Goal: Answer question/provide support: Answer question/provide support

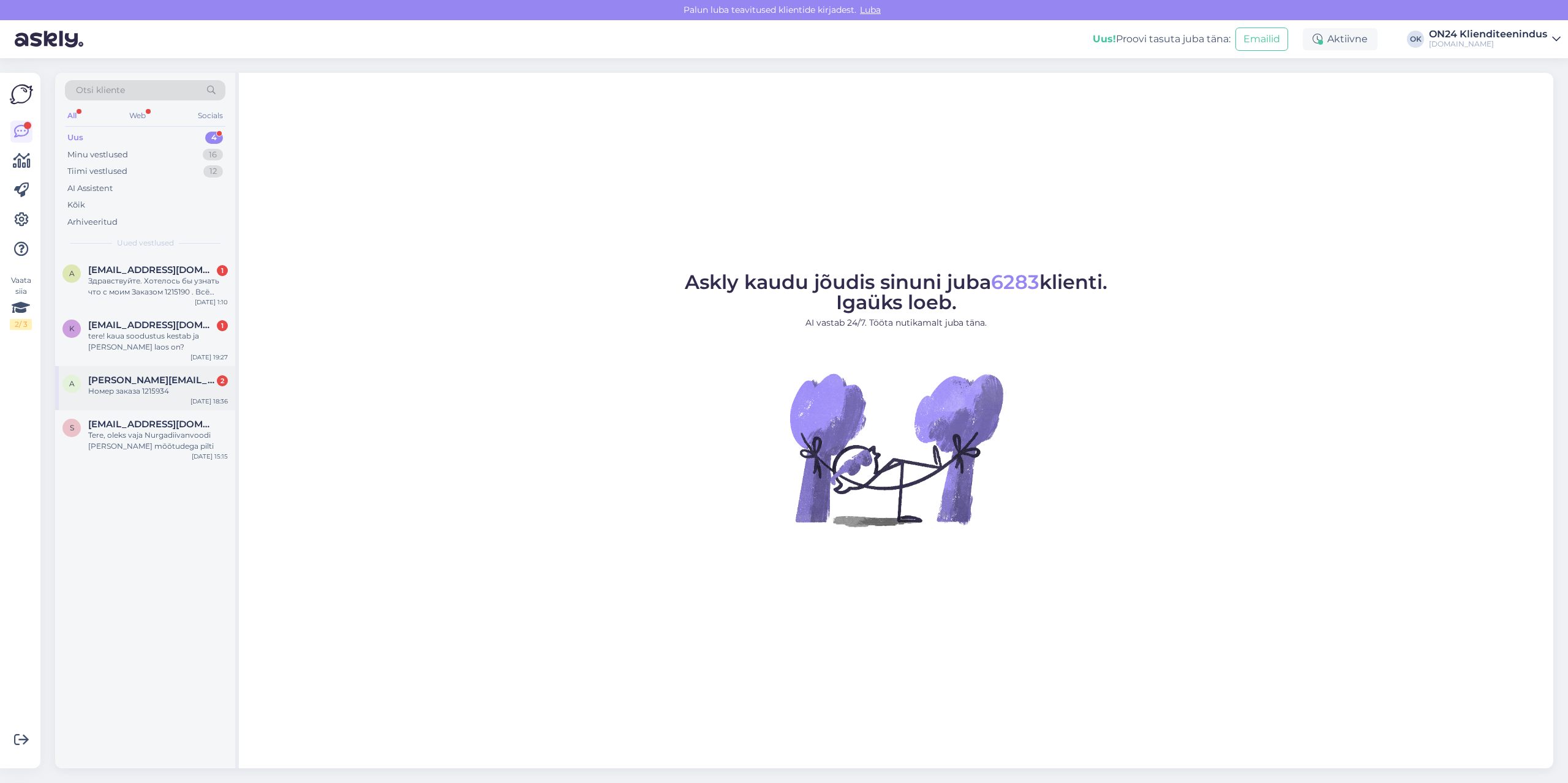
click at [140, 379] on span "[PERSON_NAME][EMAIL_ADDRESS][DOMAIN_NAME]" at bounding box center [152, 380] width 127 height 11
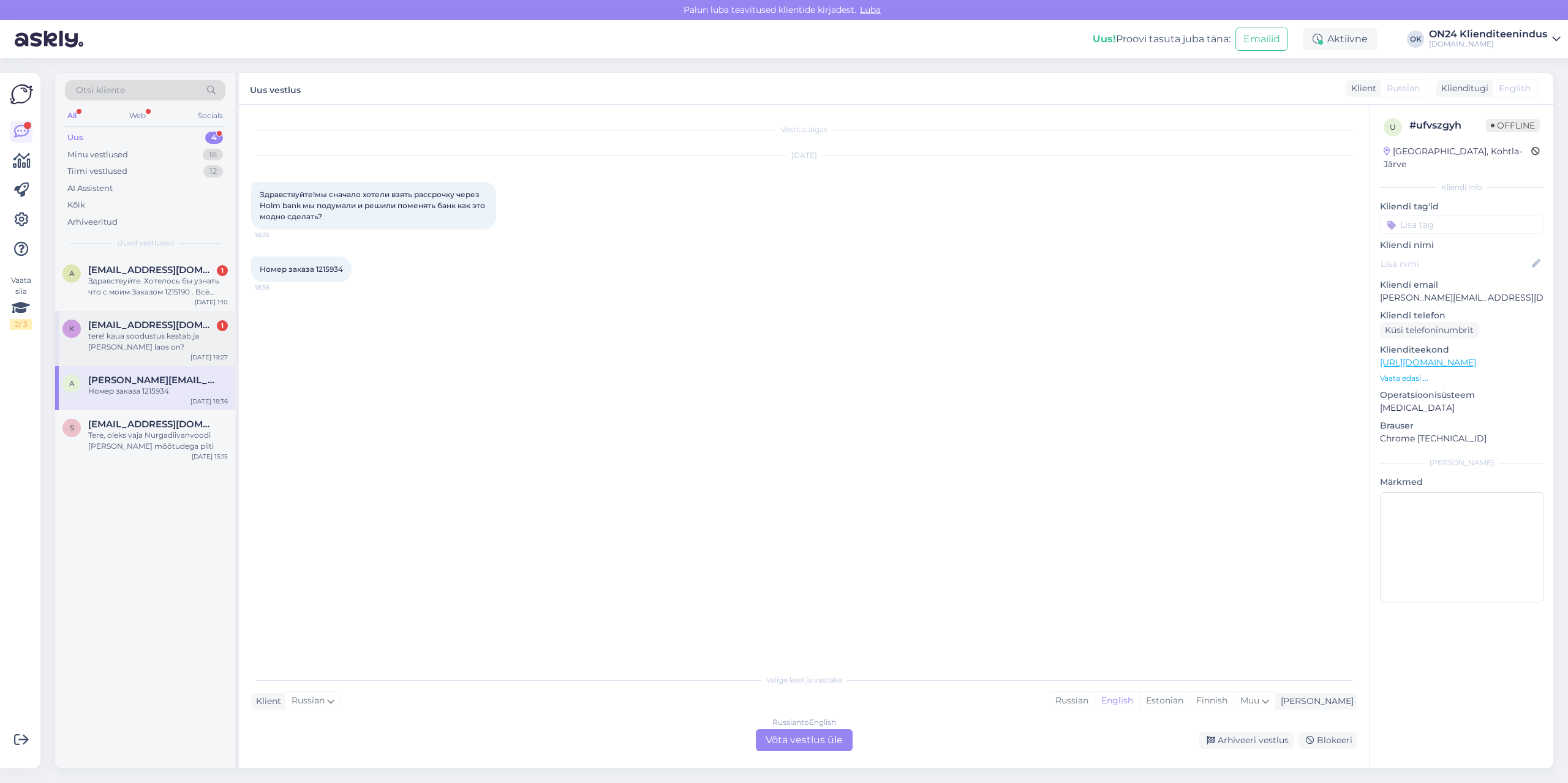
click at [132, 344] on div "tere! kaua soodustus kestab ja [PERSON_NAME] laos on?" at bounding box center [158, 341] width 139 height 22
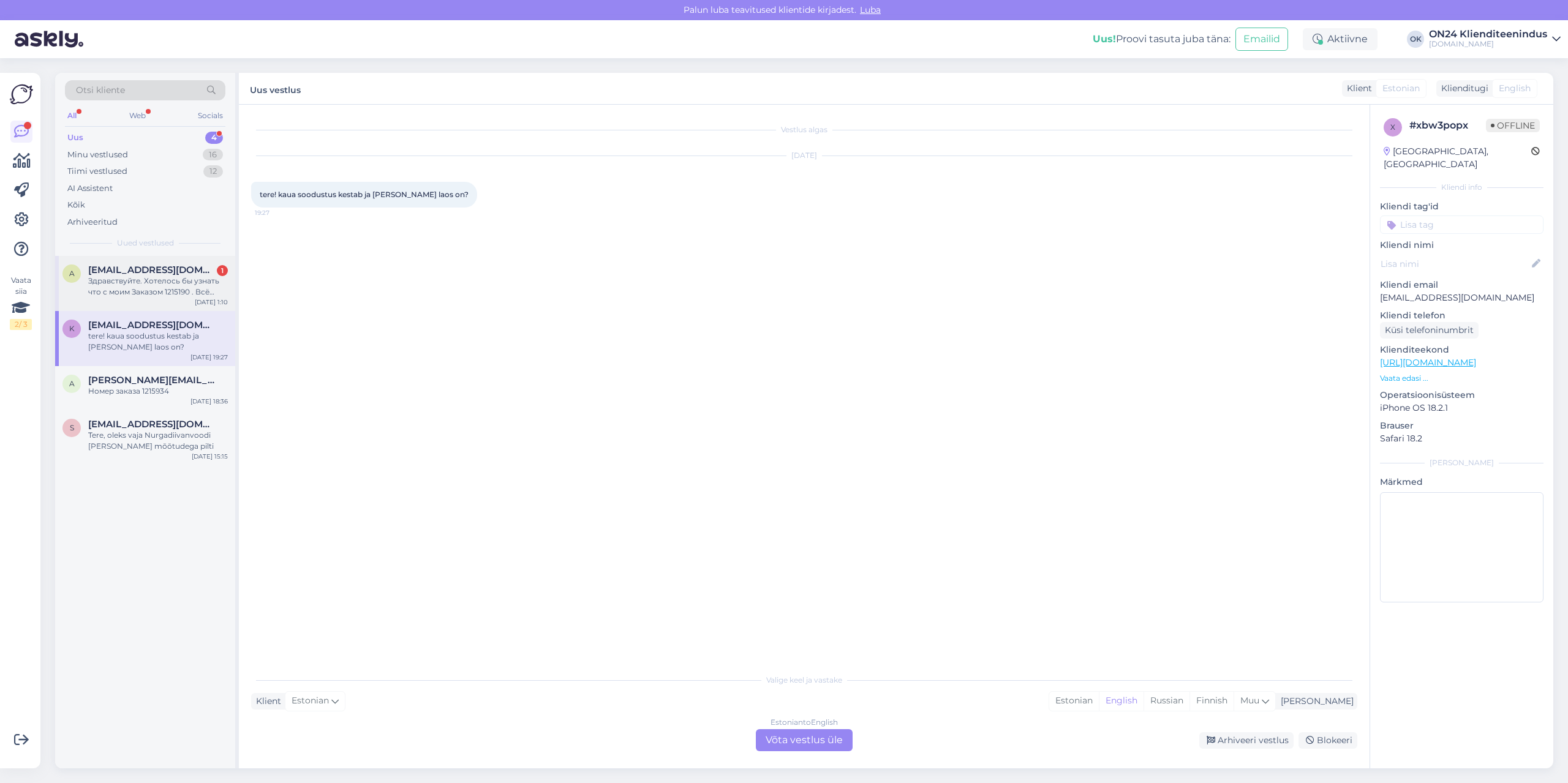
click at [138, 282] on div "Здравствуйте. Хотелось бы узнать что с моим Заказом 1215190 . Всё давно опоплач…" at bounding box center [158, 287] width 139 height 22
click at [116, 381] on span "[PERSON_NAME][EMAIL_ADDRESS][DOMAIN_NAME]" at bounding box center [152, 380] width 127 height 11
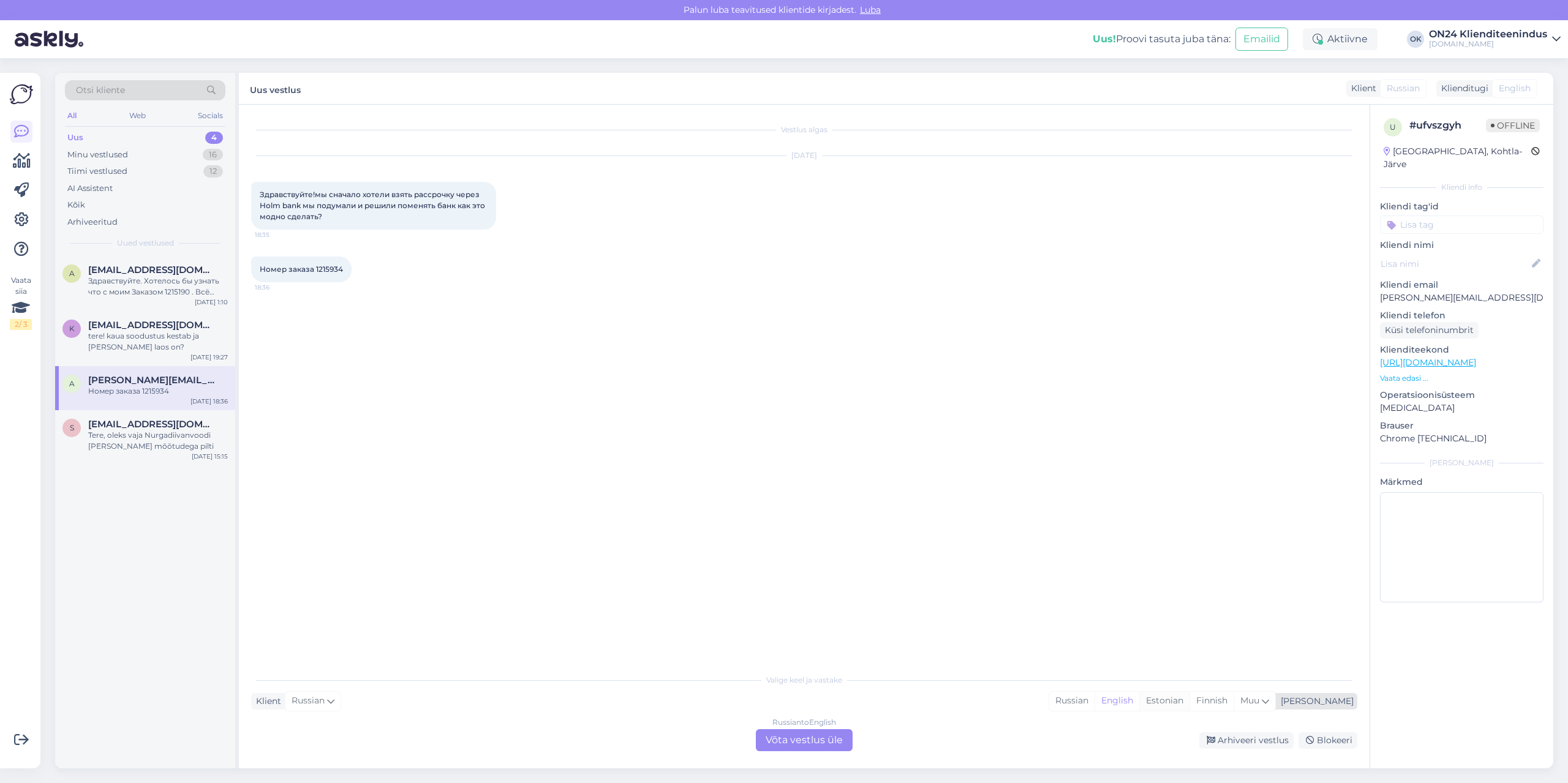
click at [1189, 697] on div "Estonian" at bounding box center [1164, 701] width 50 height 19
click at [810, 741] on div "Russian to Estonian Võta vestlus üle" at bounding box center [804, 740] width 97 height 22
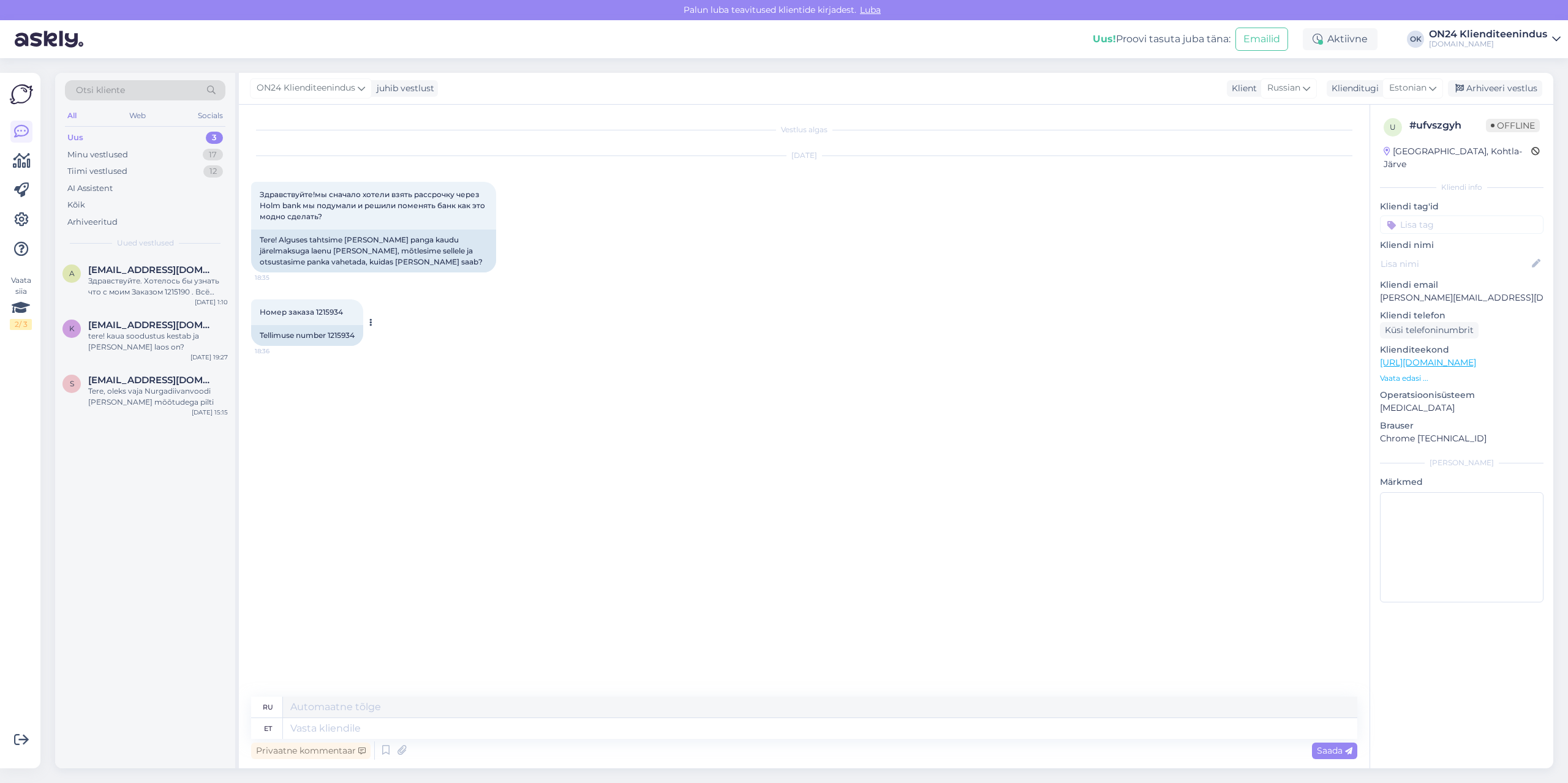
click at [346, 334] on div "Tellimuse number 1215934" at bounding box center [307, 335] width 112 height 21
copy div "1215934"
click at [435, 723] on textarea at bounding box center [820, 728] width 1074 height 21
type textarea "Tere!"
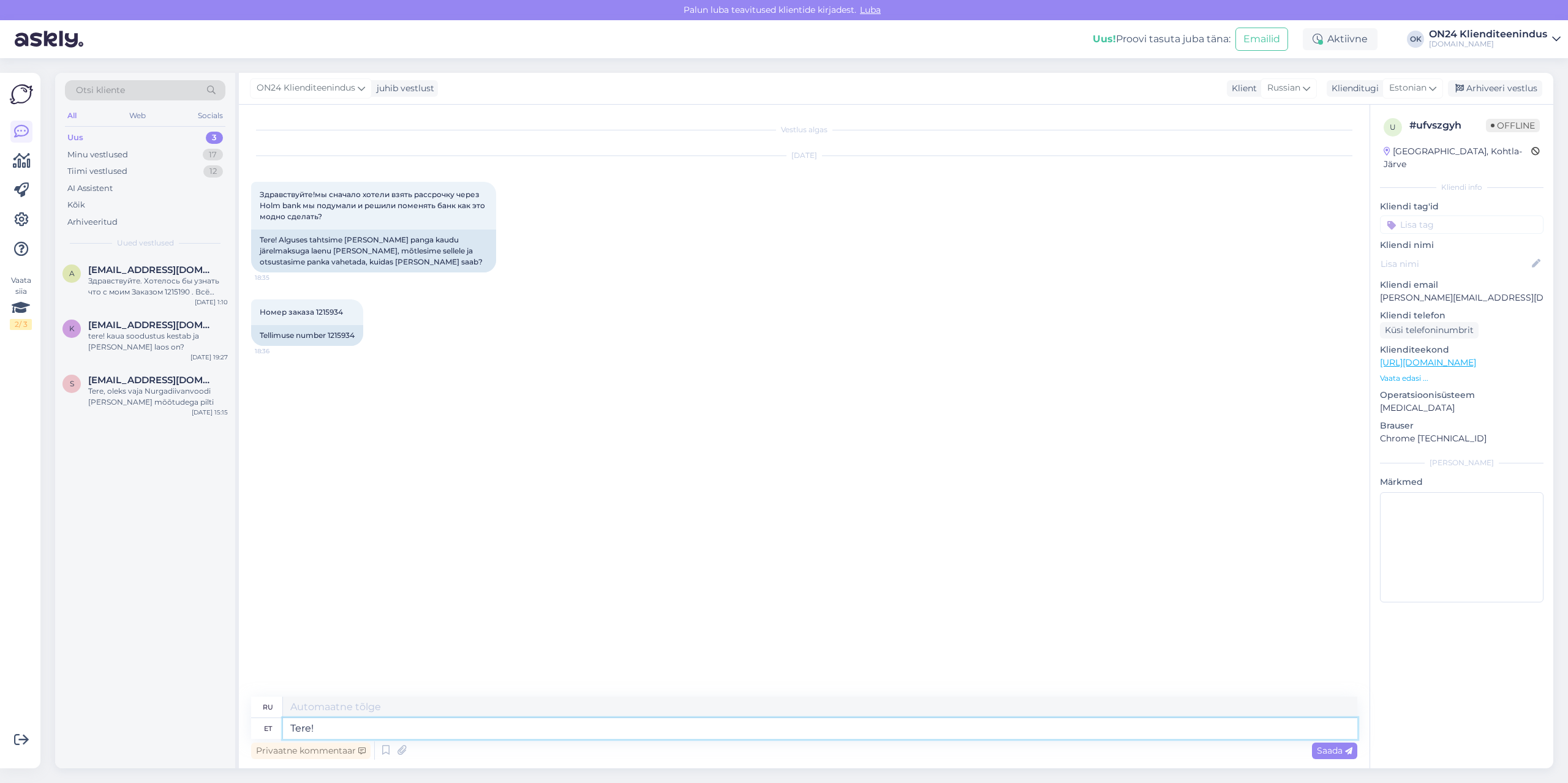
type textarea "Привет!"
type textarea "Tere! Holm b"
type textarea "Привет! [GEOGRAPHIC_DATA]"
type textarea "Tere! Holm bankil t"
type textarea "Привет! Холм Банк"
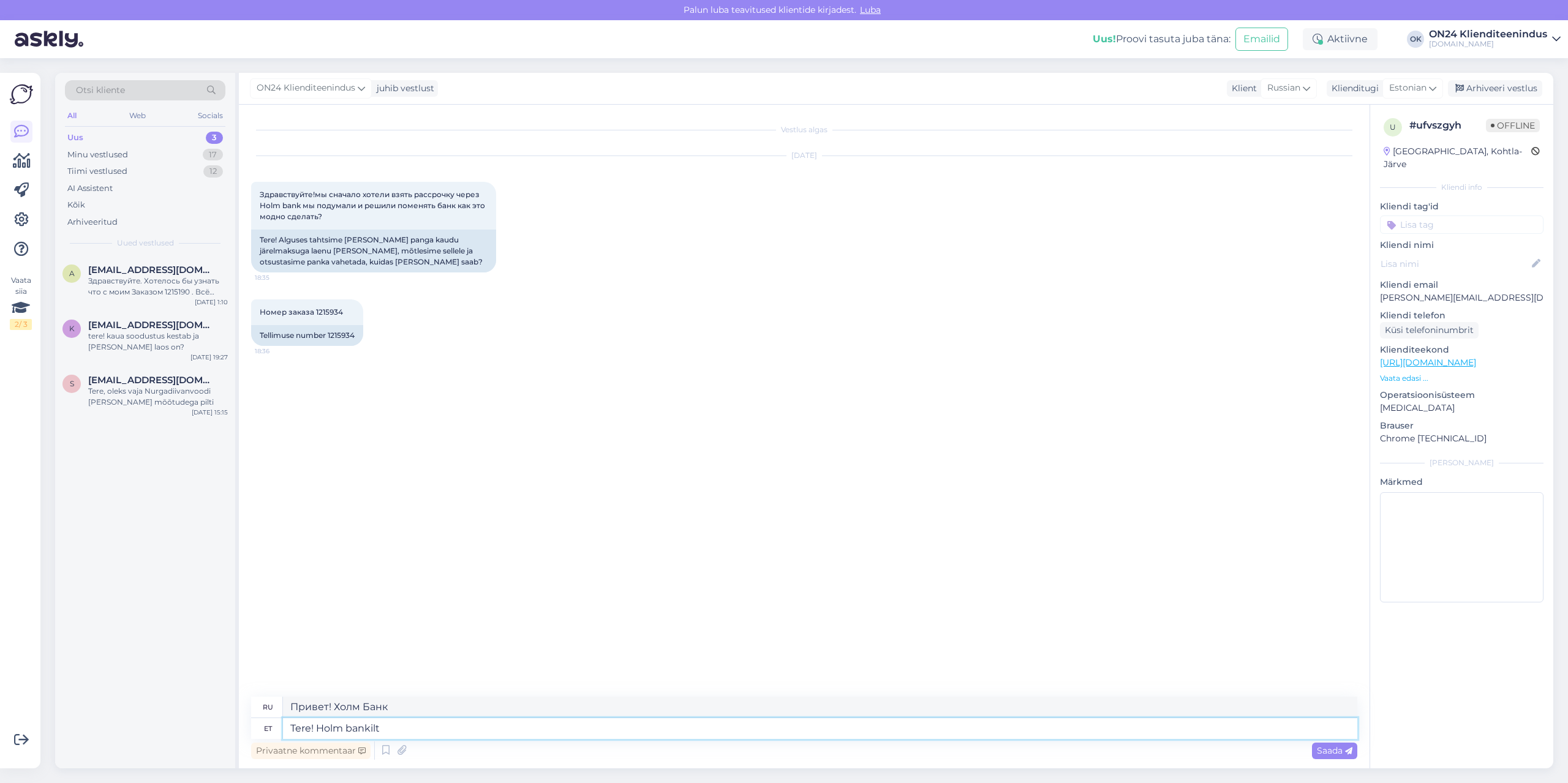
type textarea "Tere! Holm bankilt t"
type textarea "Привет! Из [GEOGRAPHIC_DATA]"
type textarea "Tere! Holm bankilt tuli"
type textarea "Здравствуйте! Holm Bank прислал сообщение."
type textarea "Tere! Holm bankilt tuli positiivne v"
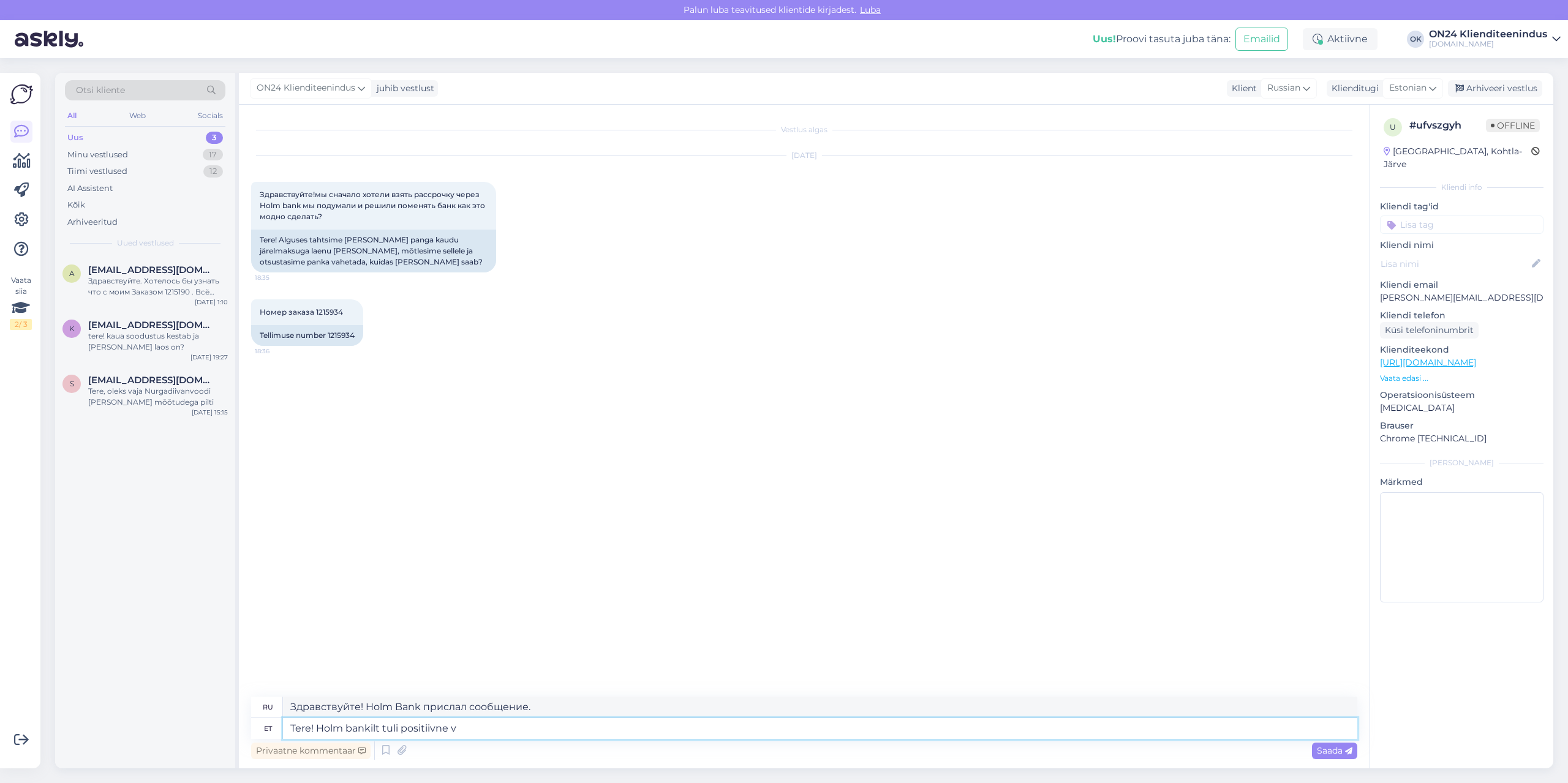
type textarea "Здравствуйте! Holm Bank прислал положительный ответ."
type textarea "Tere! [PERSON_NAME] bankilt tuli positiivne vastus."
type textarea "Здравствуйте! Я получил положительный ответ от Holm Bank."
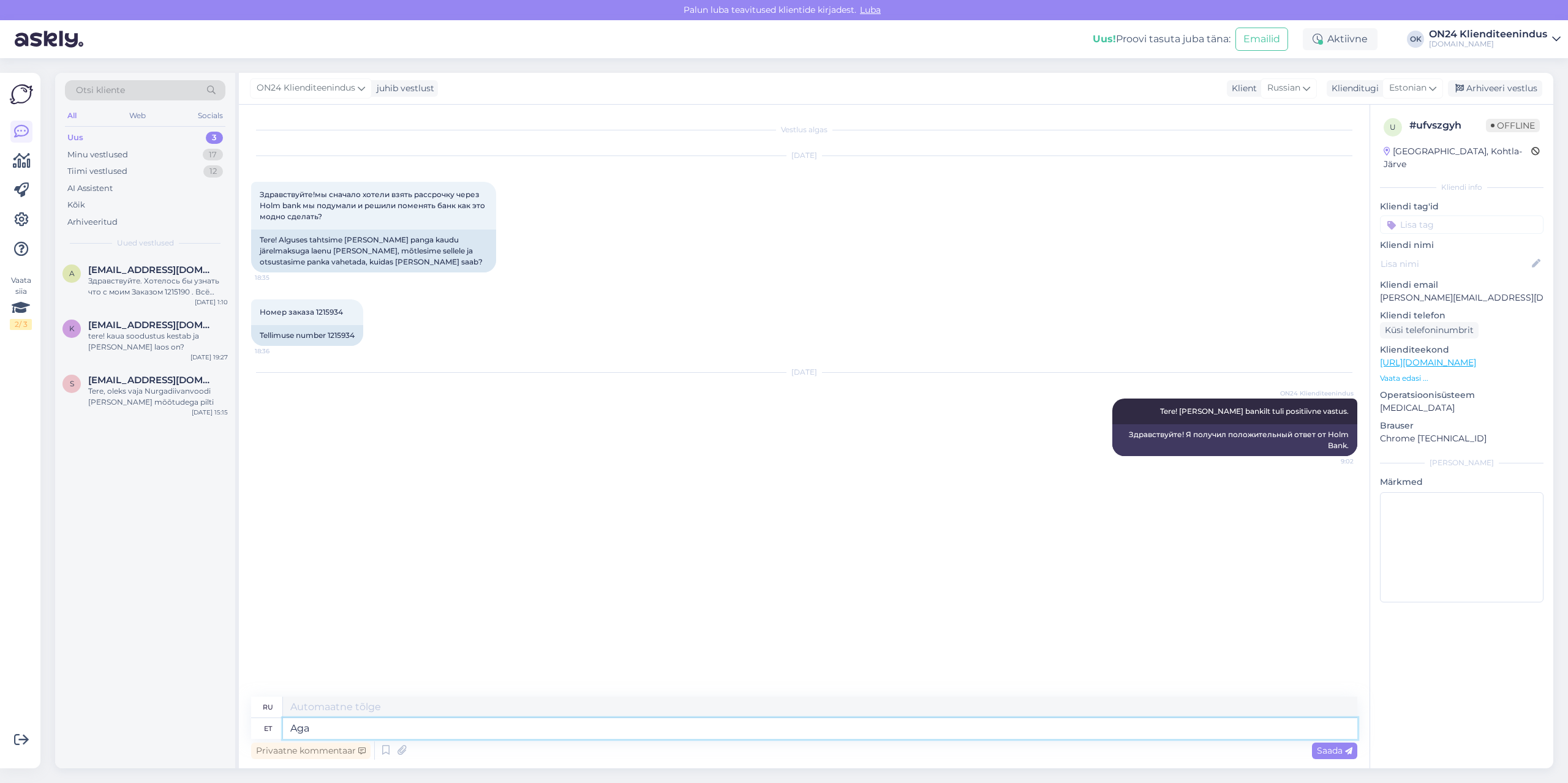
type textarea "Aga m"
type textarea "Но"
type textarea "Aga mis"
type textarea "Но что"
type textarea "Aga mis panka"
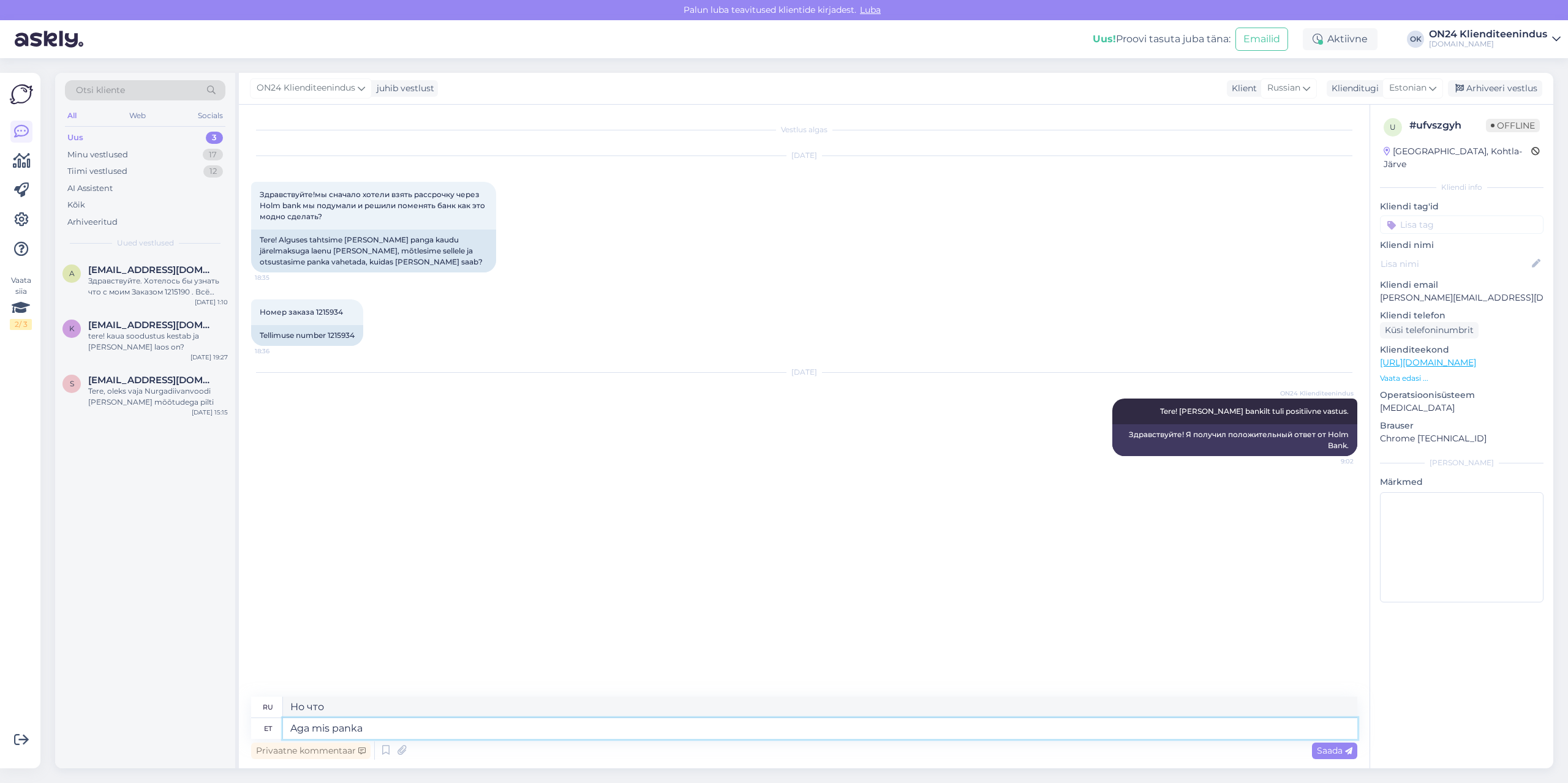
type textarea "Но какой банк?"
type textarea "Aga mis panka Te s"
type textarea "А в каком банке вы находитесь?"
type textarea "Aga mis panka Te soovite, kas"
type textarea "Но какой банк вам нужен?"
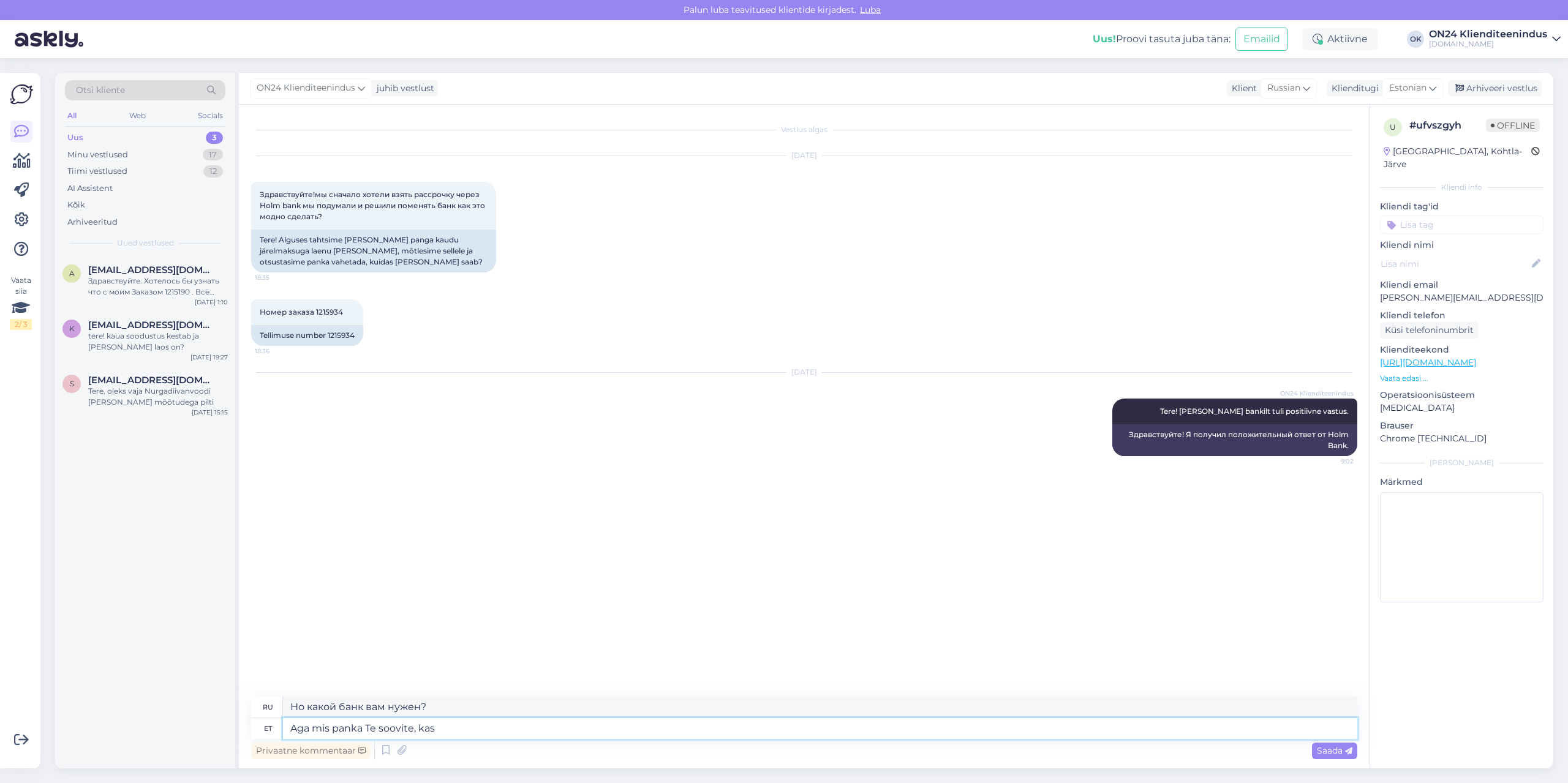
type textarea "Aga mis panka Te soovite, kas i"
type textarea "Но какой банк вам нужен, верно?"
type textarea "Aga mis panka Te soovite, kas inba"
type textarea "А какой банк тебе нужен, инба?"
type textarea "Aga mis panka Te soovite, kas inbank"
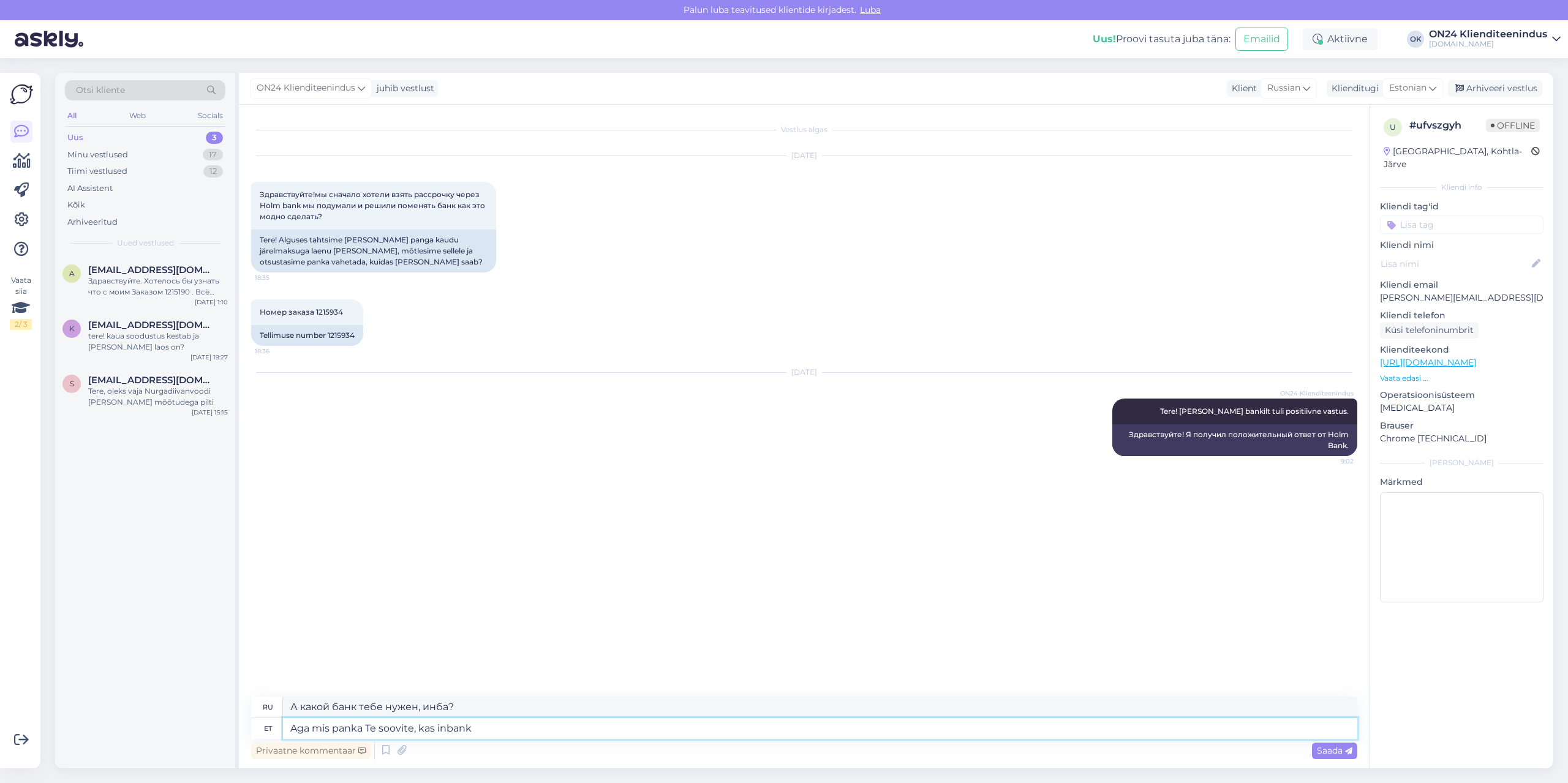
type textarea "А какой банк вам нужен, инбанк?"
type textarea "Aga mis panka Te soovite, kas inbank või e"
type textarea "Но какой банк вам нужен, инбанк или"
type textarea "Aga mis panka Te soovite, kas inbank või esto?"
type textarea "Но какой банк вам нужен, inbank или esto?"
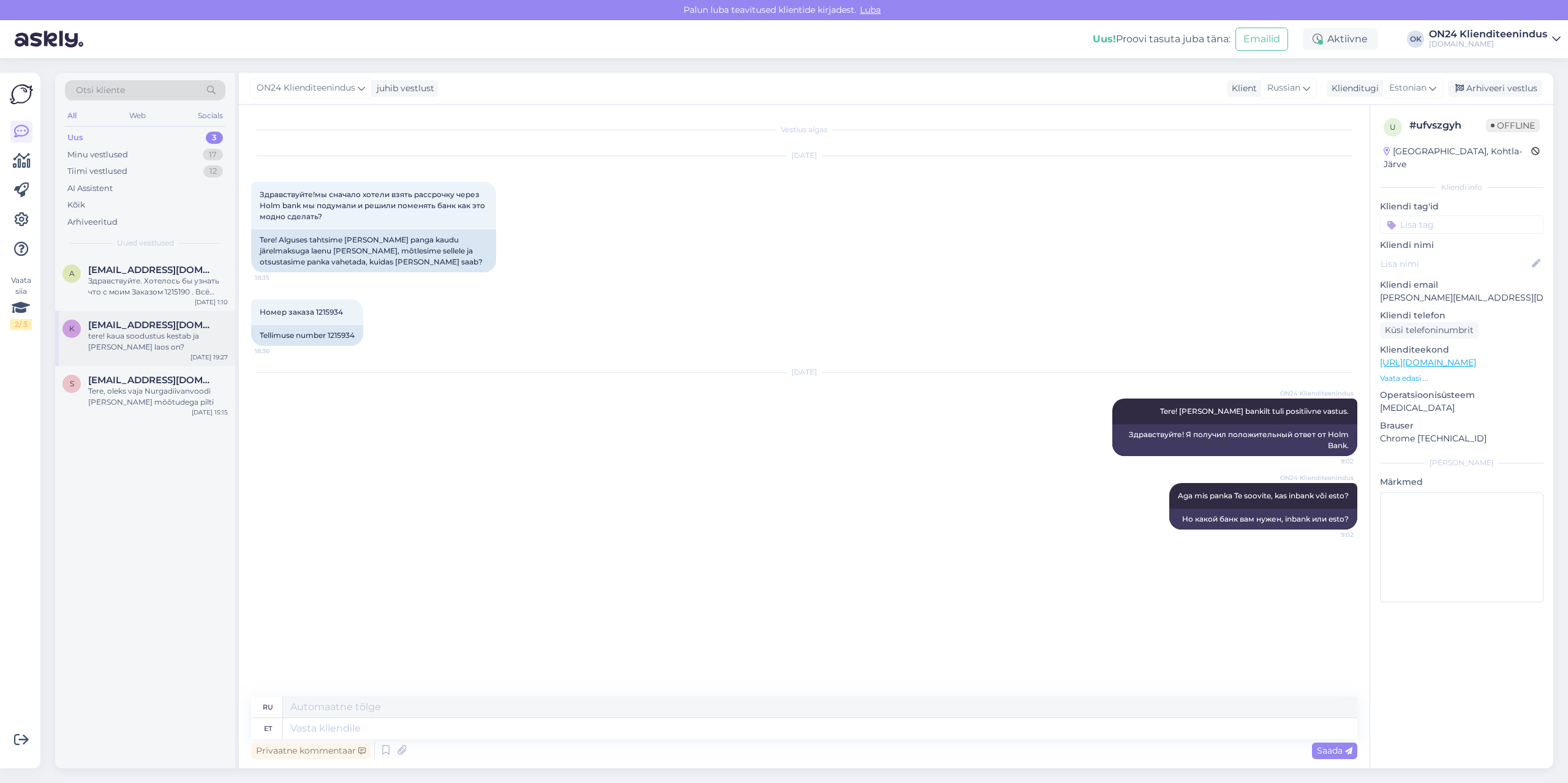
click at [147, 330] on div "tere! kaua soodustus kestab ja [PERSON_NAME] laos on?" at bounding box center [158, 341] width 139 height 22
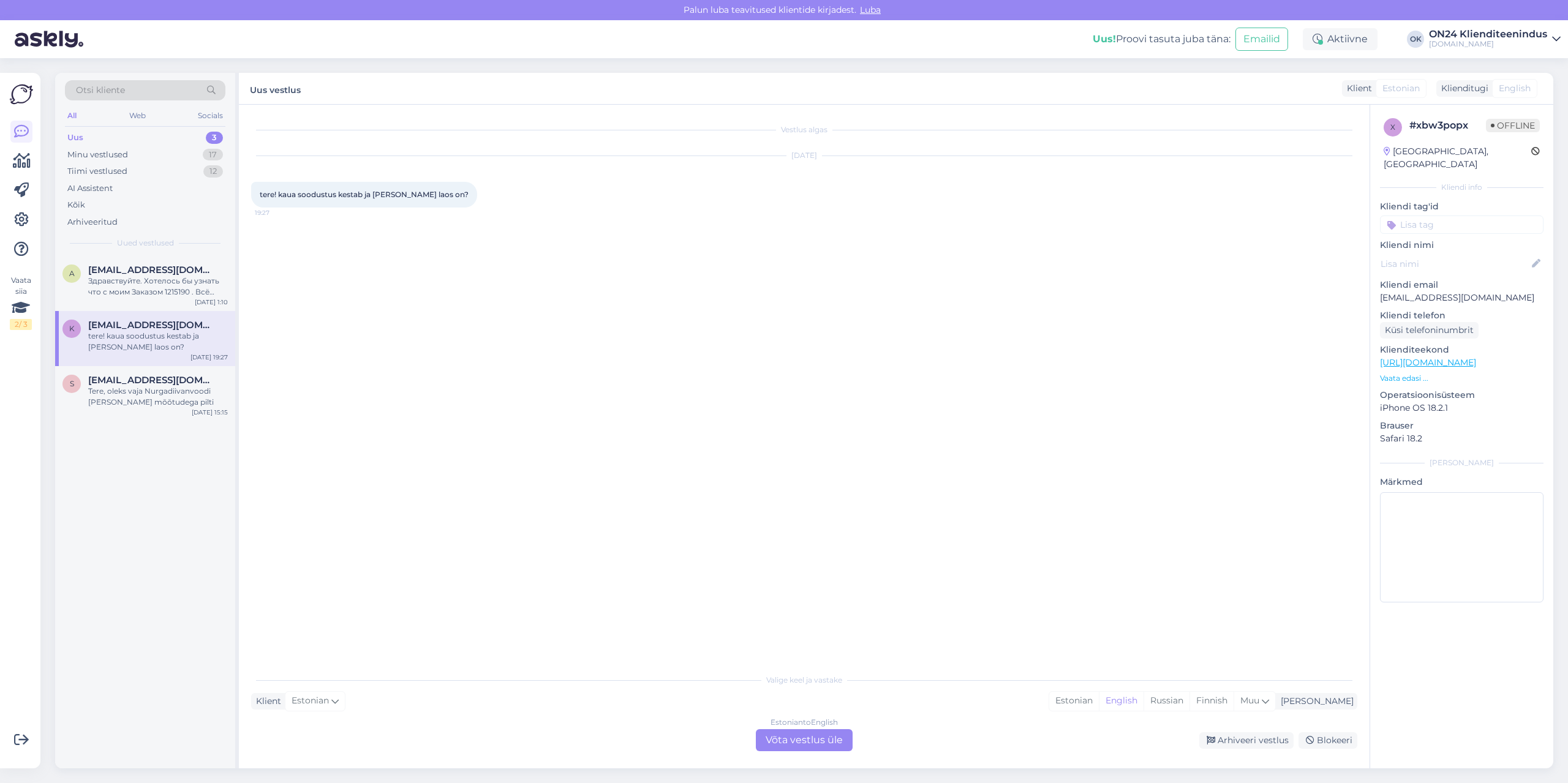
click at [1407, 373] on p "Vaata edasi ..." at bounding box center [1462, 378] width 164 height 11
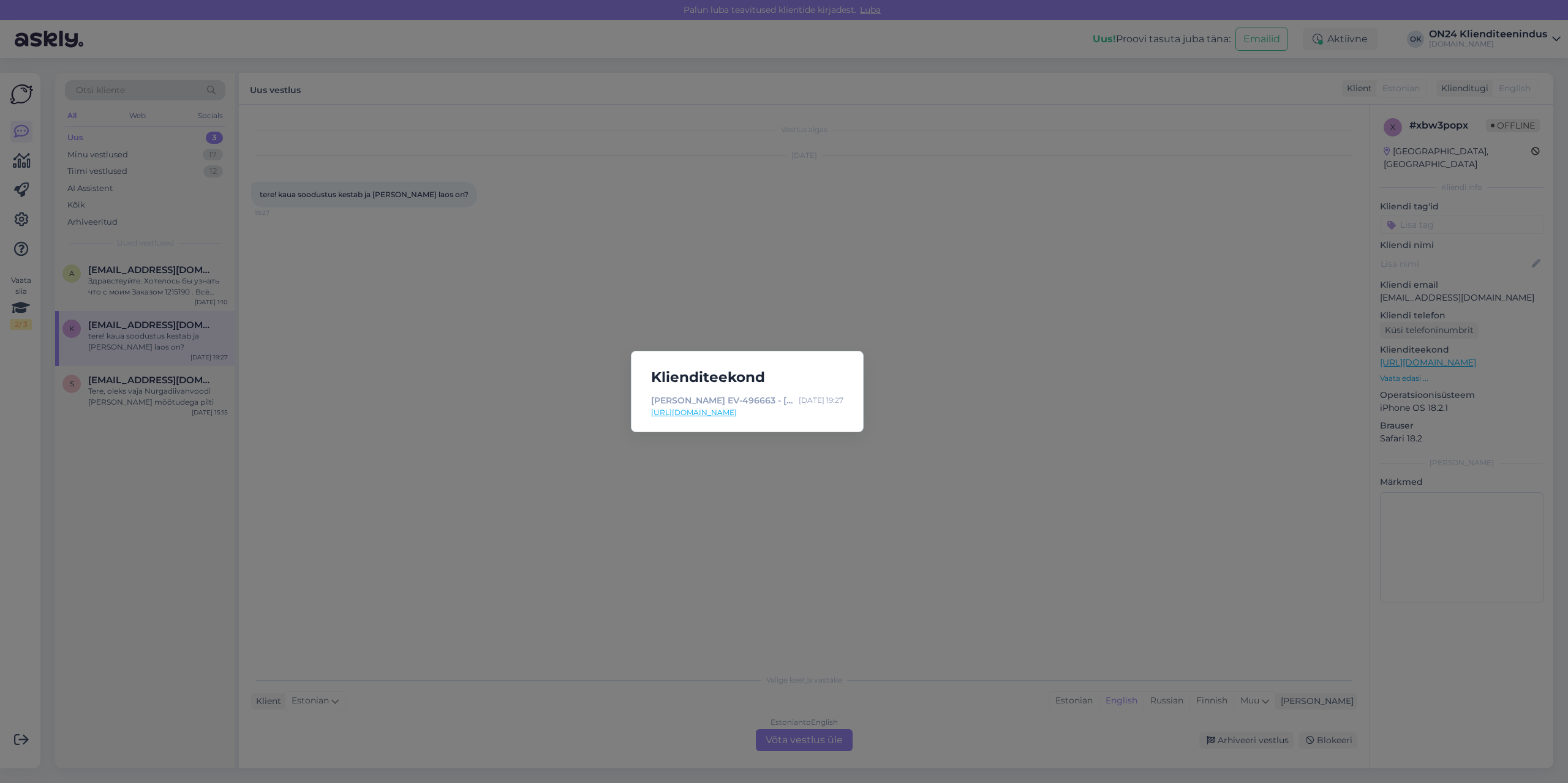
click at [769, 409] on link "[URL][DOMAIN_NAME]" at bounding box center [747, 412] width 193 height 11
click at [1002, 294] on div "Klienditeekond [PERSON_NAME] EV-496663 - [DOMAIN_NAME] Sisustuskaubamaja [DATE]…" at bounding box center [784, 392] width 1568 height 783
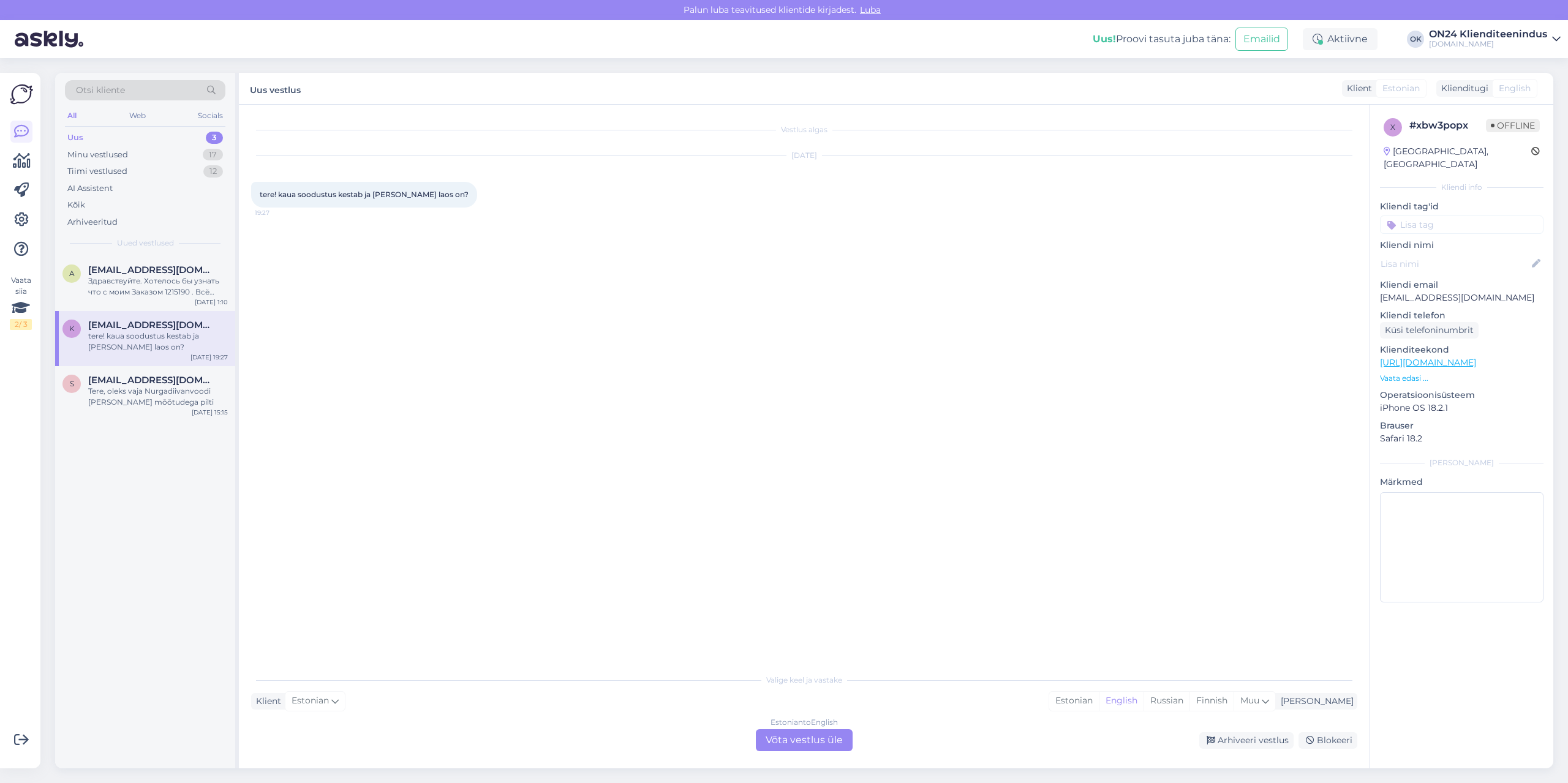
click at [1403, 292] on p "[EMAIL_ADDRESS][DOMAIN_NAME]" at bounding box center [1462, 298] width 164 height 13
copy p "[EMAIL_ADDRESS][DOMAIN_NAME]"
click at [1099, 699] on div "Estonian" at bounding box center [1074, 701] width 50 height 19
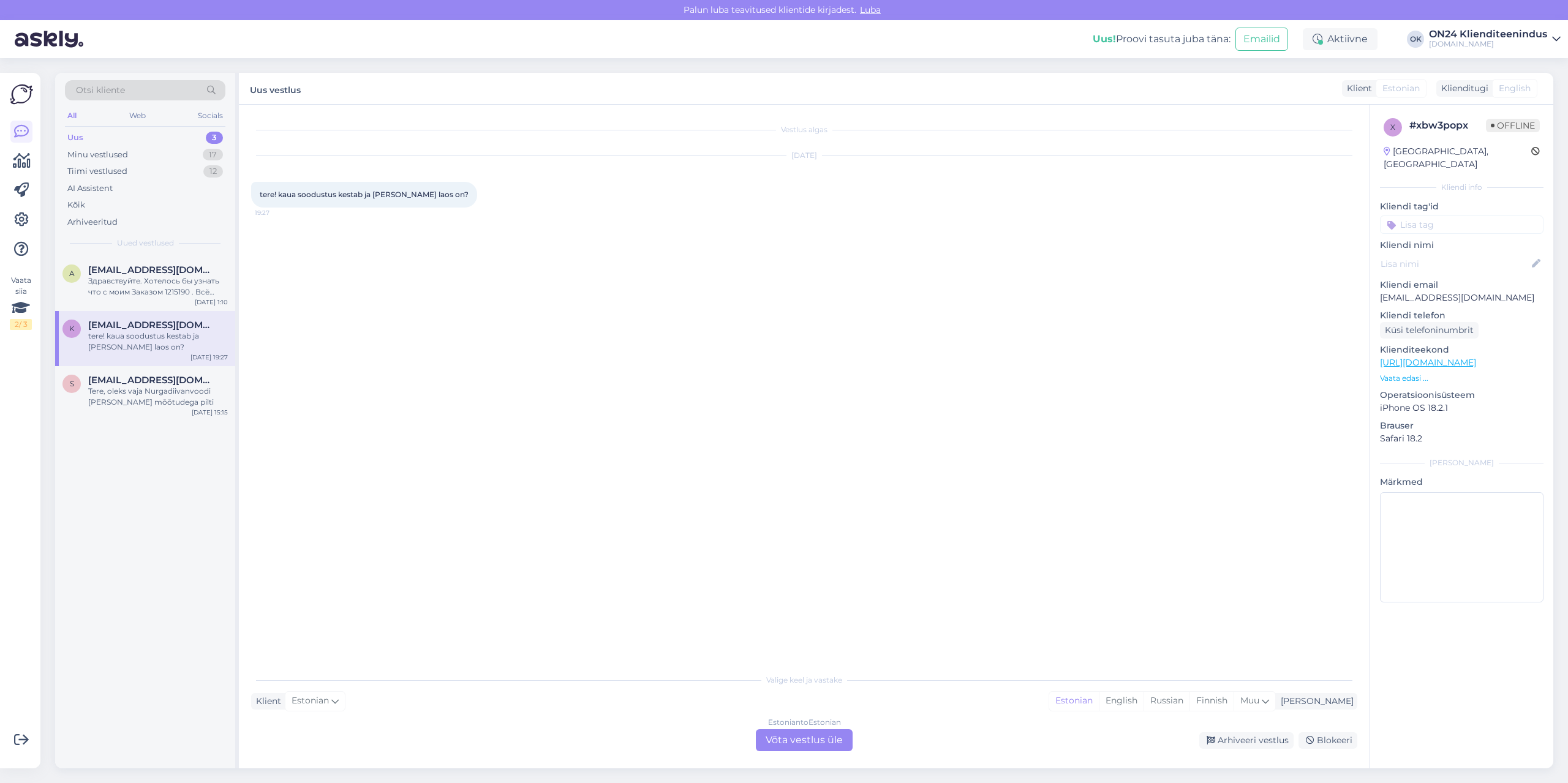
click at [837, 741] on div "Estonian to Estonian Võta vestlus üle" at bounding box center [804, 740] width 97 height 22
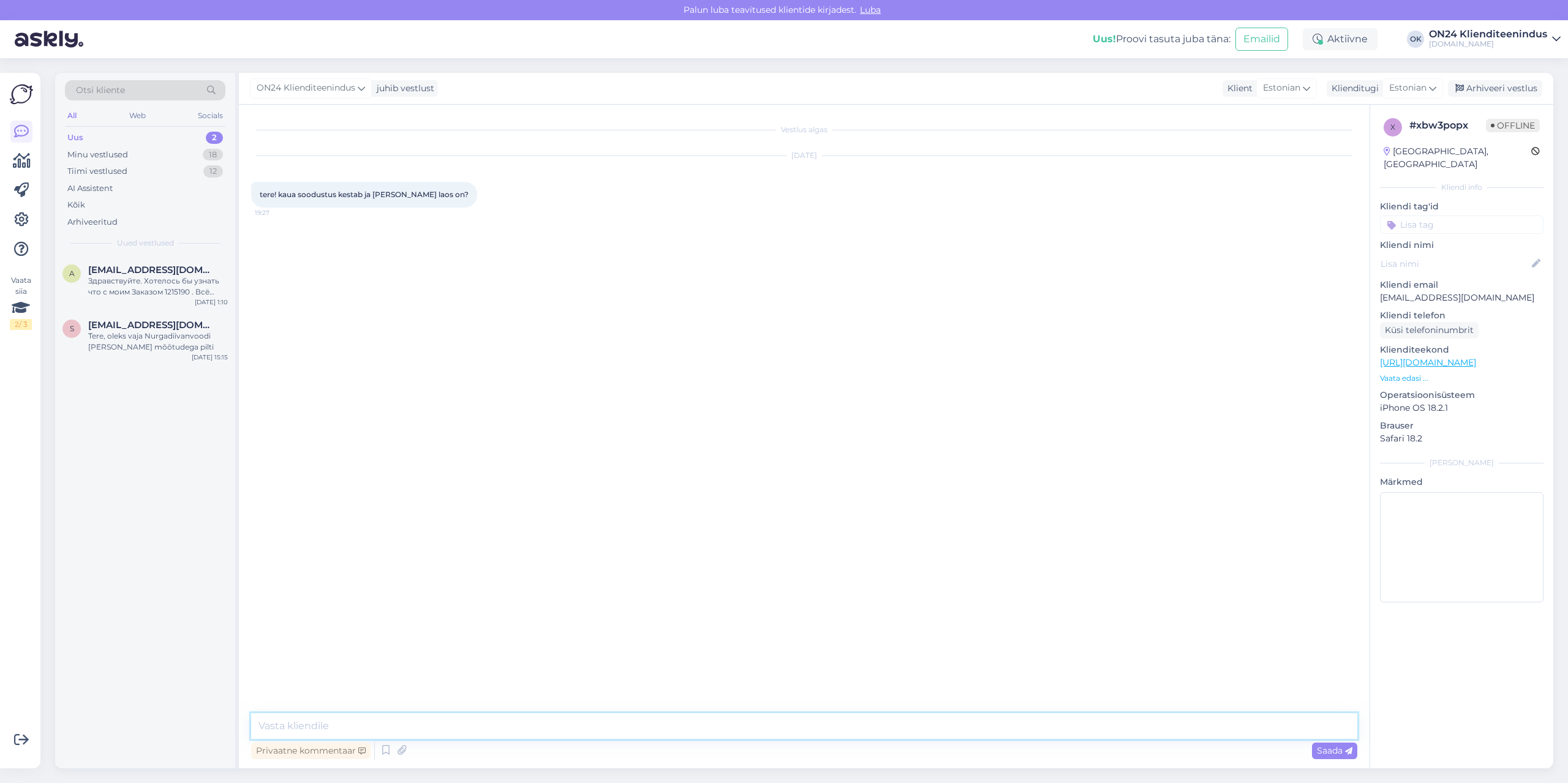
click at [724, 738] on textarea at bounding box center [803, 726] width 1106 height 26
type textarea "Tere! [PERSON_NAME] ja [PERSON_NAME] teada."
click at [129, 290] on div "Здравствуйте. Хотелось бы узнать что с моим Заказом 1215190 . Всё давно опоплач…" at bounding box center [158, 287] width 139 height 22
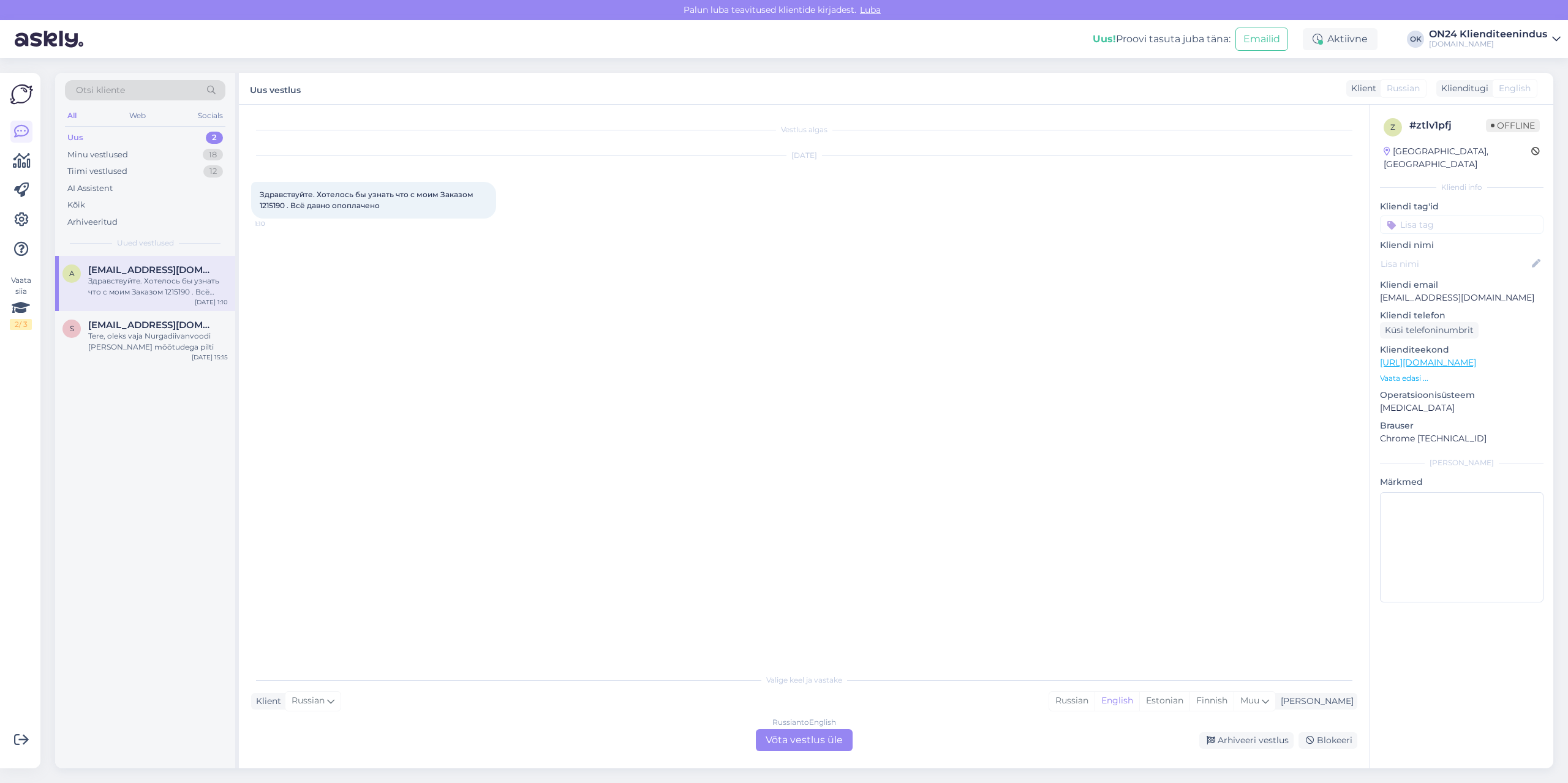
click at [270, 203] on span "Здравствуйте. Хотелось бы узнать что с моим Заказом 1215190 . Всё давно опоплач…" at bounding box center [367, 200] width 216 height 20
copy span "1215190"
click at [1189, 703] on div "Estonian" at bounding box center [1164, 701] width 50 height 19
click at [815, 743] on div "Russian to Estonian Võta vestlus üle" at bounding box center [804, 740] width 97 height 22
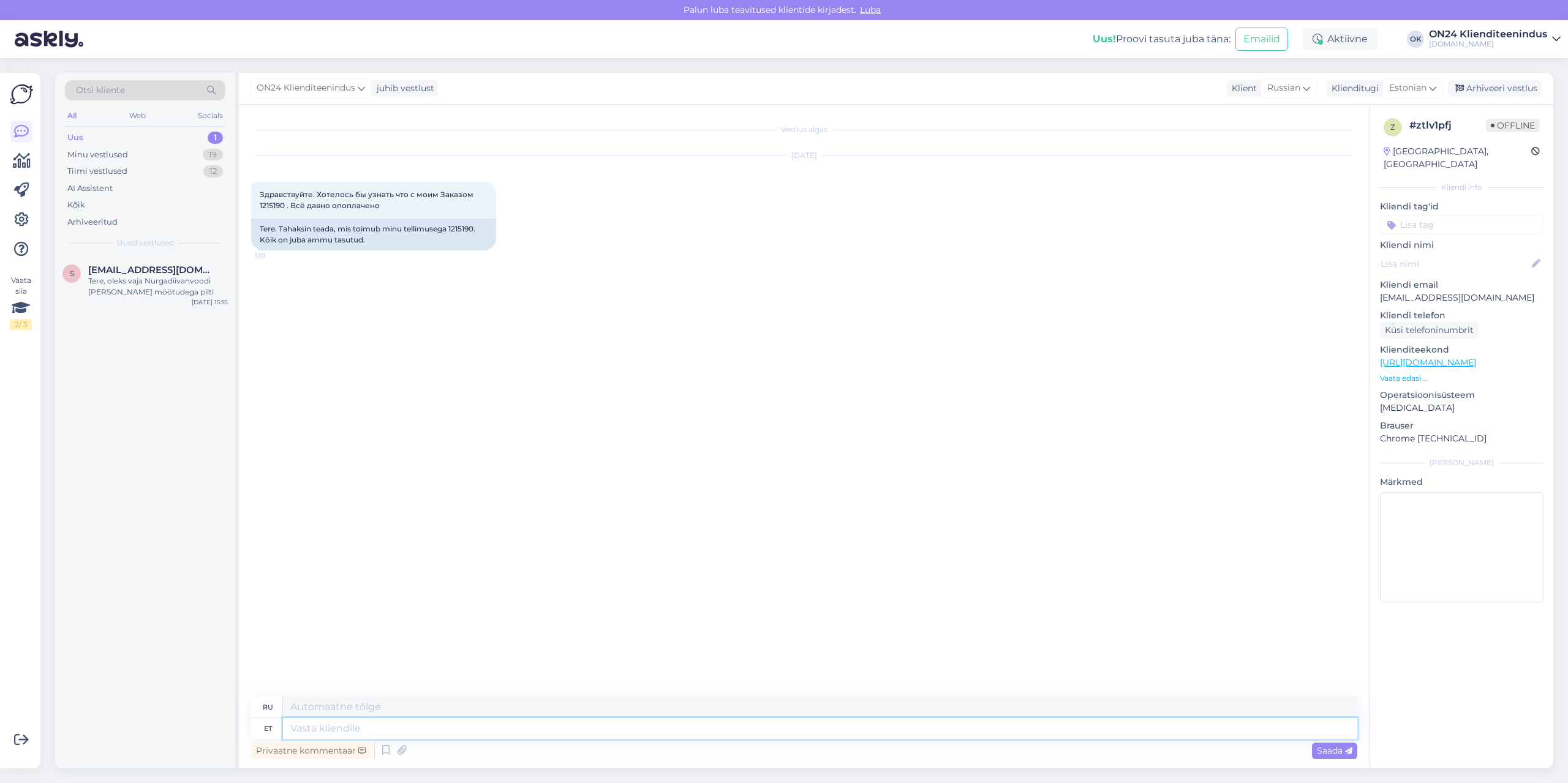
click at [333, 730] on textarea at bounding box center [820, 728] width 1074 height 21
type textarea "Tere"
type textarea "Привет"
type textarea "Tere hommikust!"
type textarea "Доброе утро!"
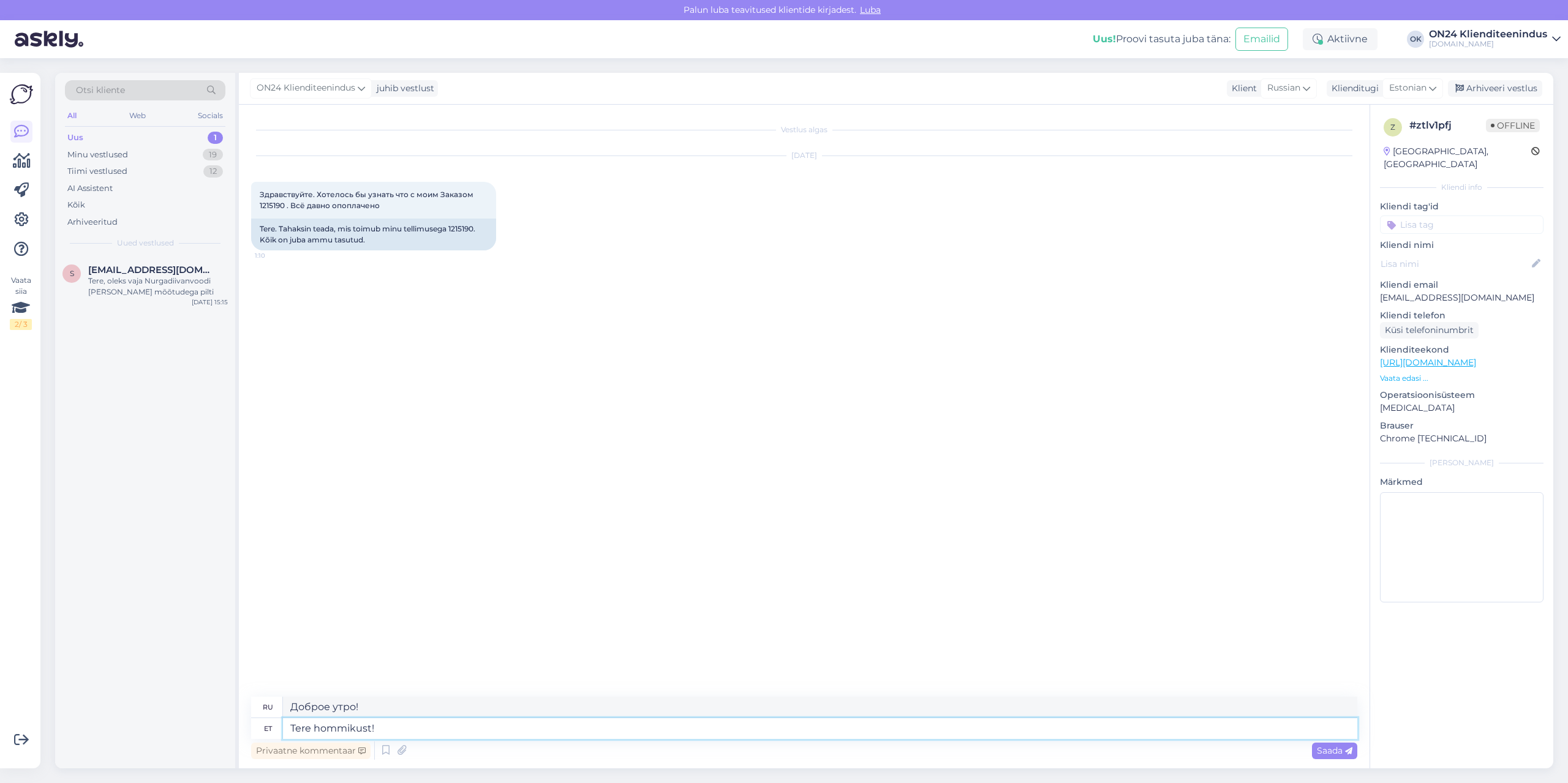
paste textarea "Tellimus jõuab ON24 logistikakeskusesse [DATE]. Jaotuskeskuse töötaja võtab Tei…"
type textarea "Tere hommikust! Tellimus jõuab ON24 logistikakeskusesse [DATE]. Jaotuskeskuse t…"
type textarea "Доброе утро! Заказ прибудет в логистический центр ON24 [DATE]. Сотрудник распре…"
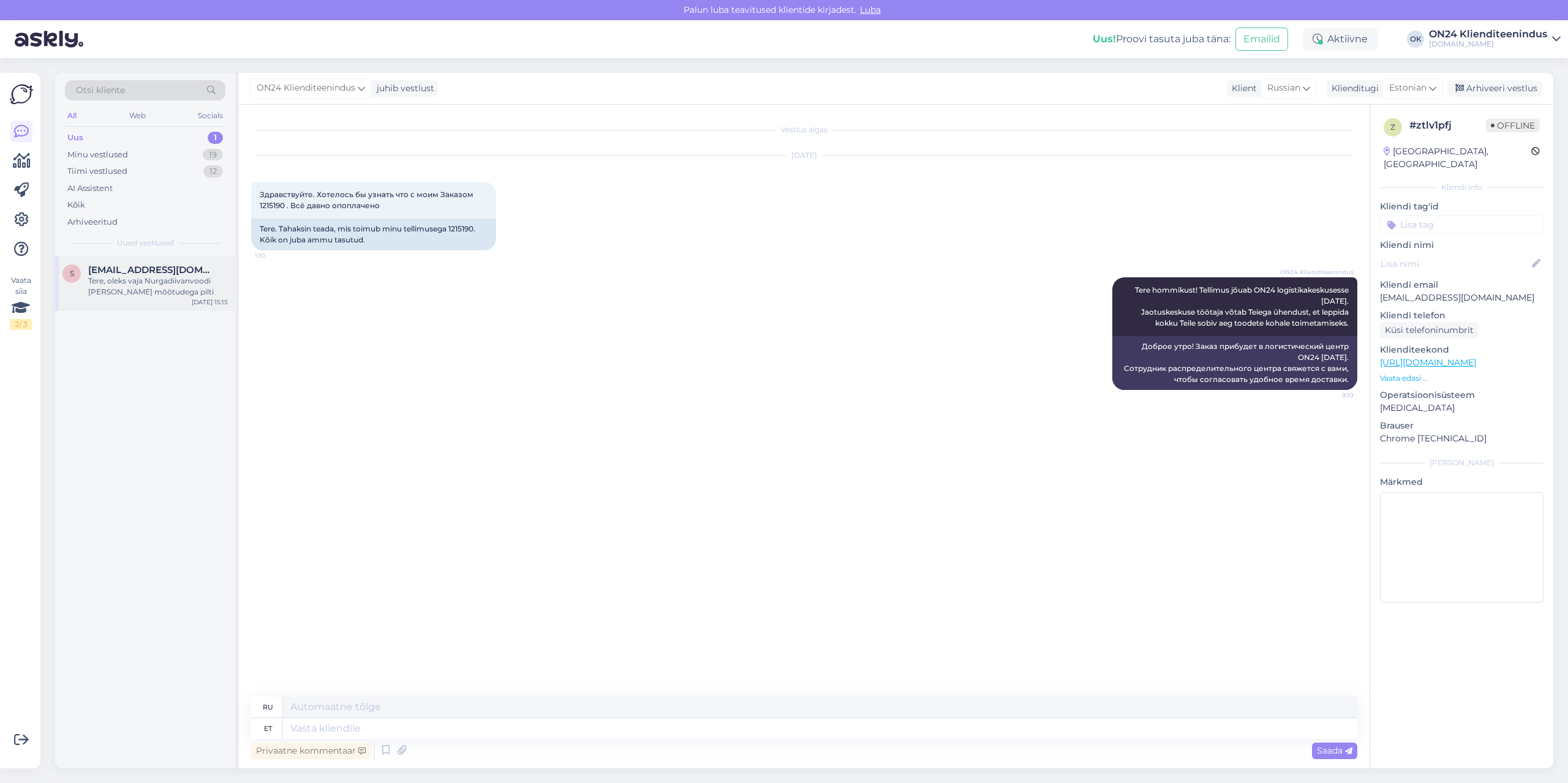
click at [120, 292] on div "Tere, oleks vaja Nurgadiivanvoodi [PERSON_NAME] mõõtudega pilti" at bounding box center [158, 287] width 139 height 22
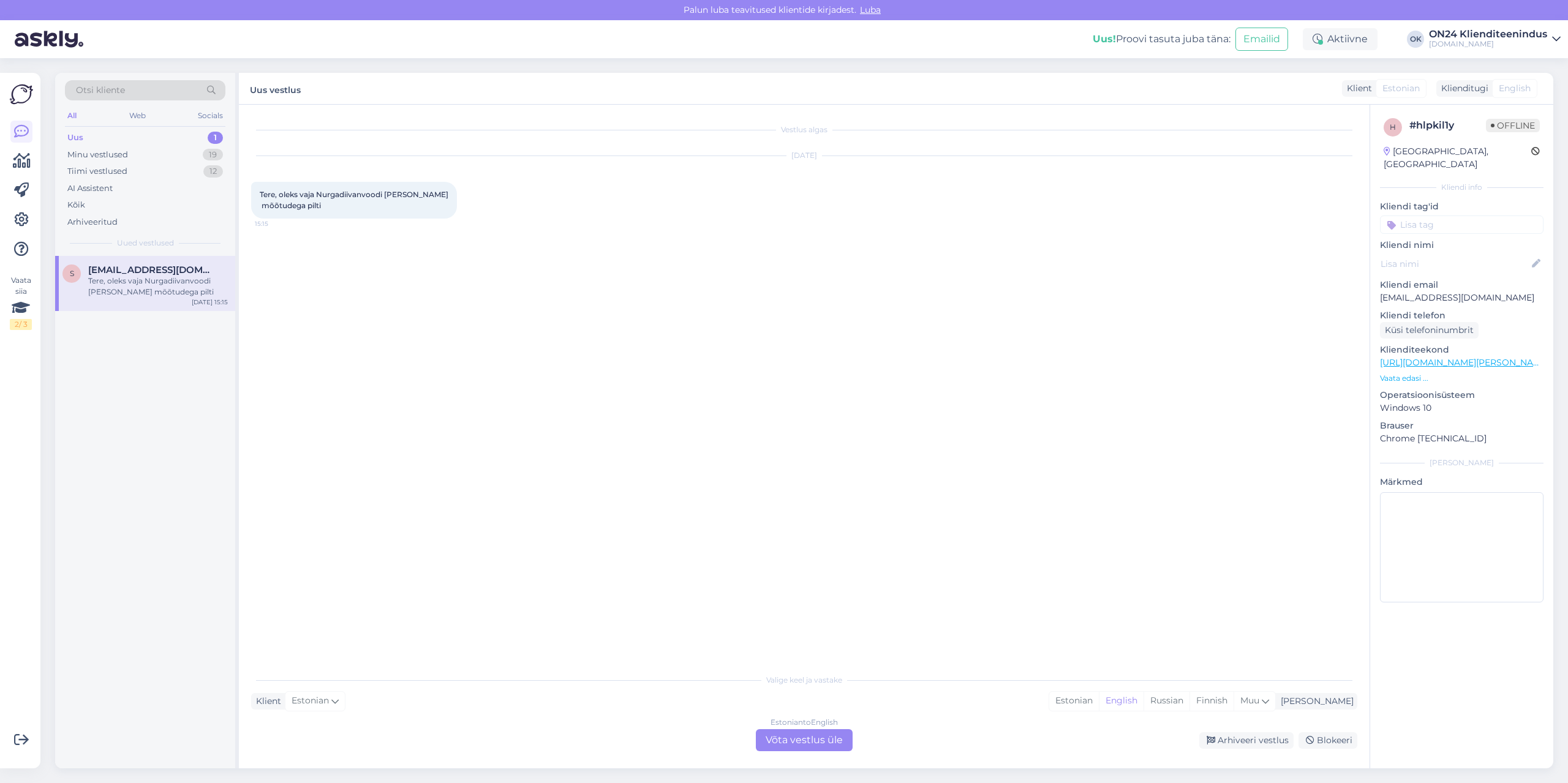
click at [1408, 373] on p "Vaata edasi ..." at bounding box center [1462, 378] width 164 height 11
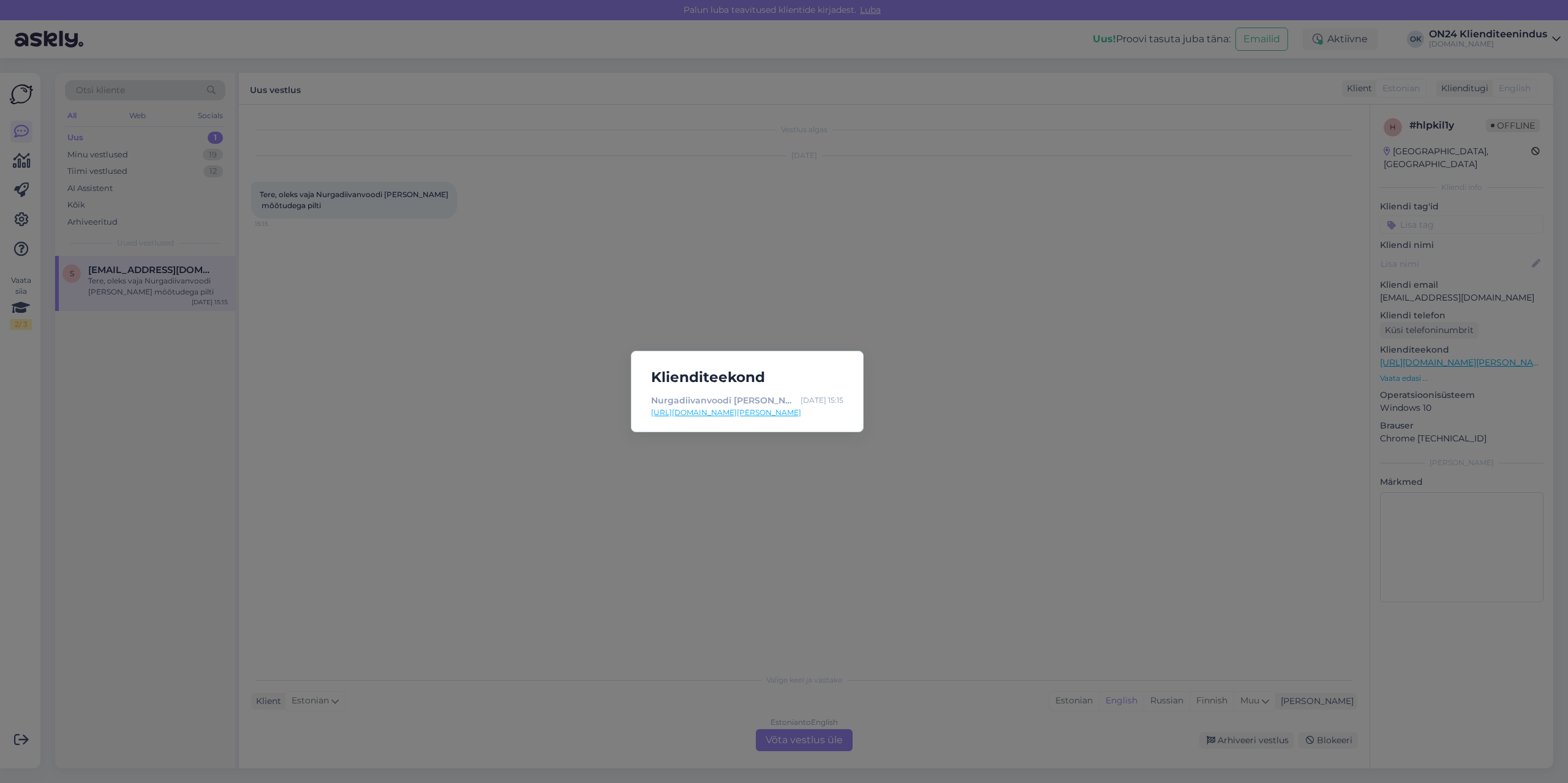
click at [713, 417] on link "[URL][DOMAIN_NAME][PERSON_NAME]" at bounding box center [747, 412] width 193 height 11
click at [376, 355] on div "Klienditeekond Nurgadiivanvoodi [PERSON_NAME] II MN-495995 - [DOMAIN_NAME] Sisu…" at bounding box center [784, 392] width 1568 height 783
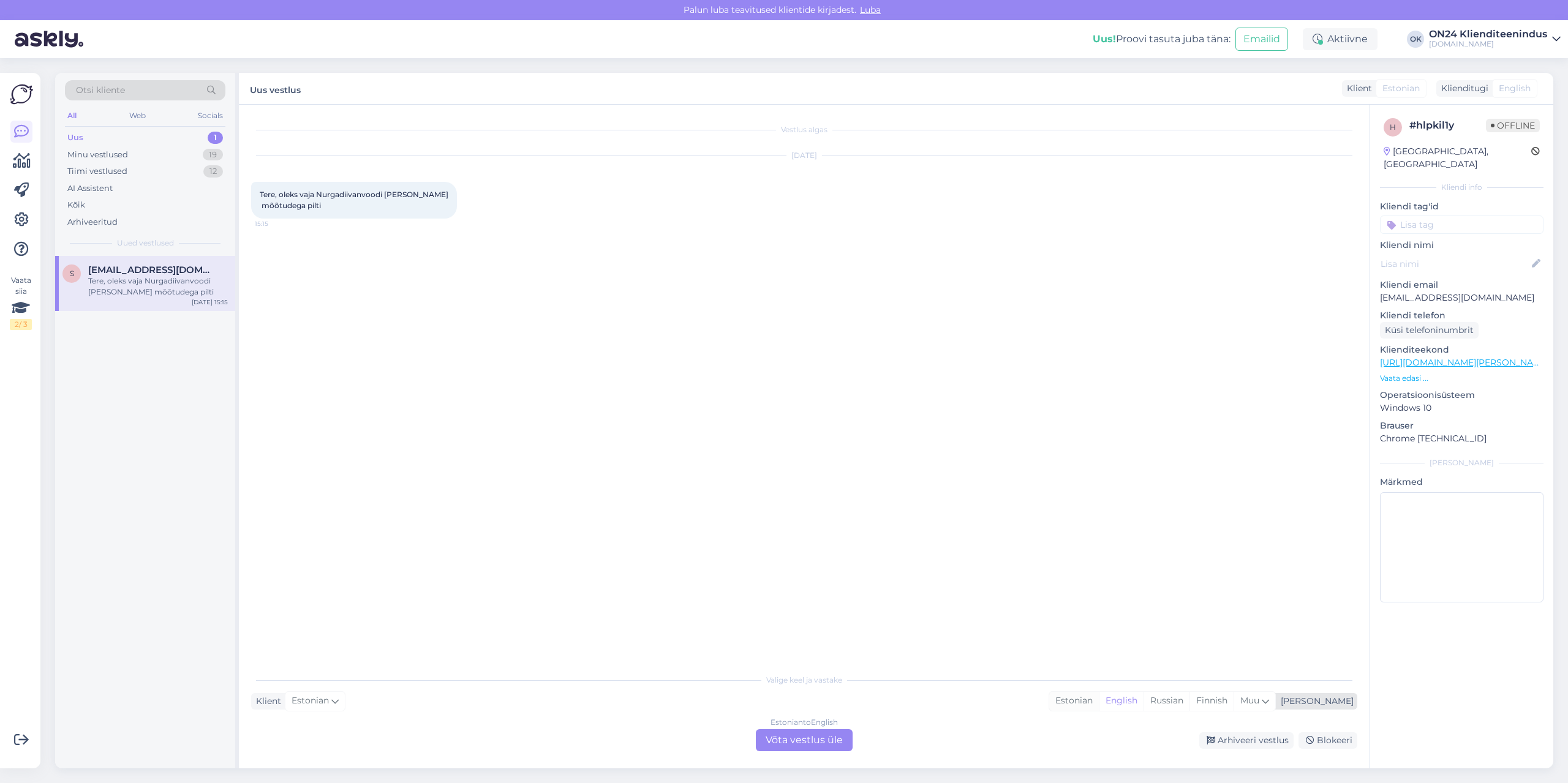
click at [1099, 703] on div "Estonian" at bounding box center [1074, 701] width 50 height 19
click at [811, 741] on div "Estonian to Estonian Võta vestlus üle" at bounding box center [804, 740] width 97 height 22
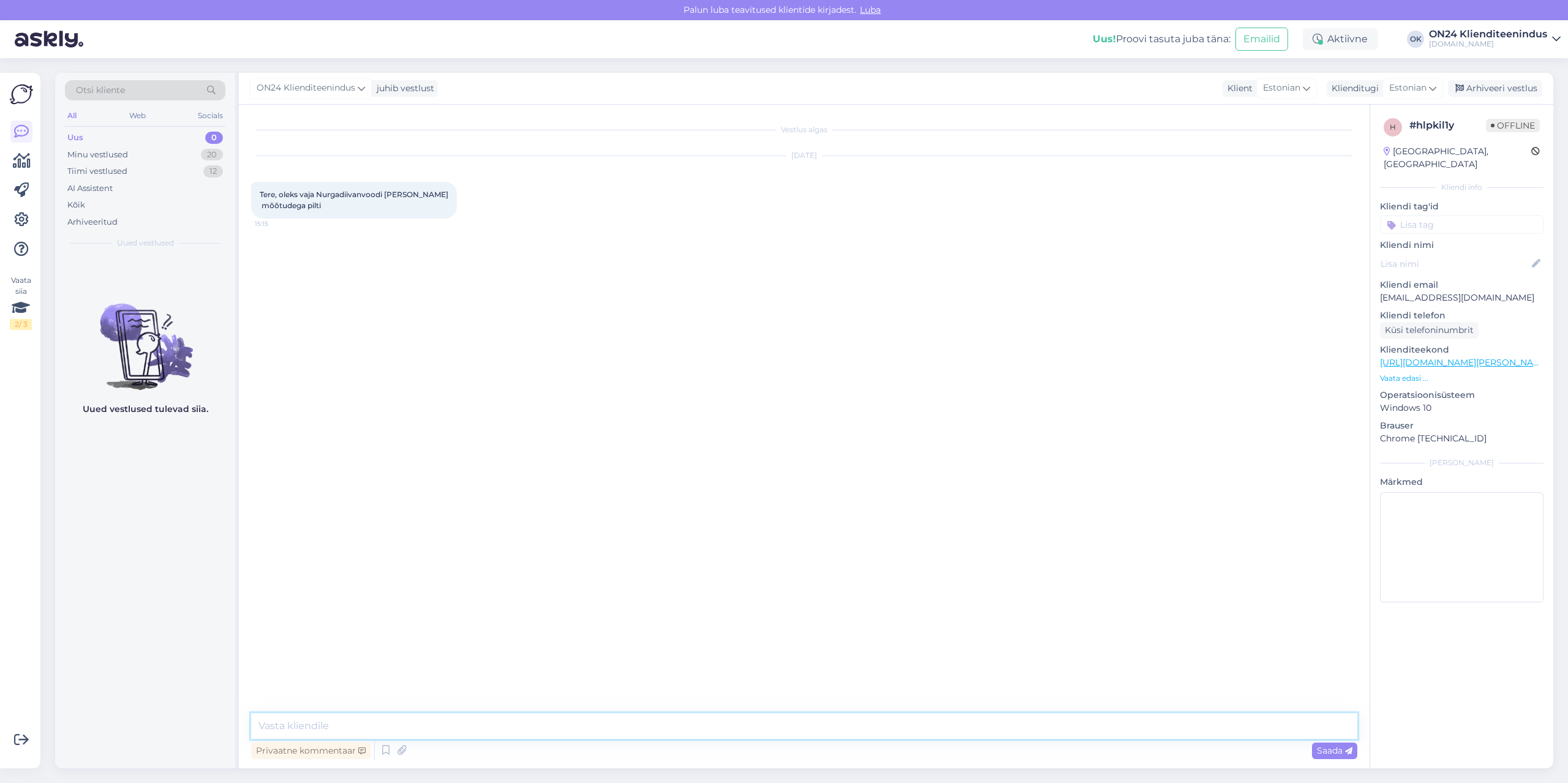
click at [721, 730] on textarea at bounding box center [803, 726] width 1106 height 26
type textarea "Tere! Lisan pildi."
click at [405, 748] on icon at bounding box center [402, 751] width 17 height 19
click at [1322, 754] on span "Saada" at bounding box center [1334, 750] width 35 height 11
click at [167, 152] on div "Minu vestlused 20" at bounding box center [144, 155] width 160 height 17
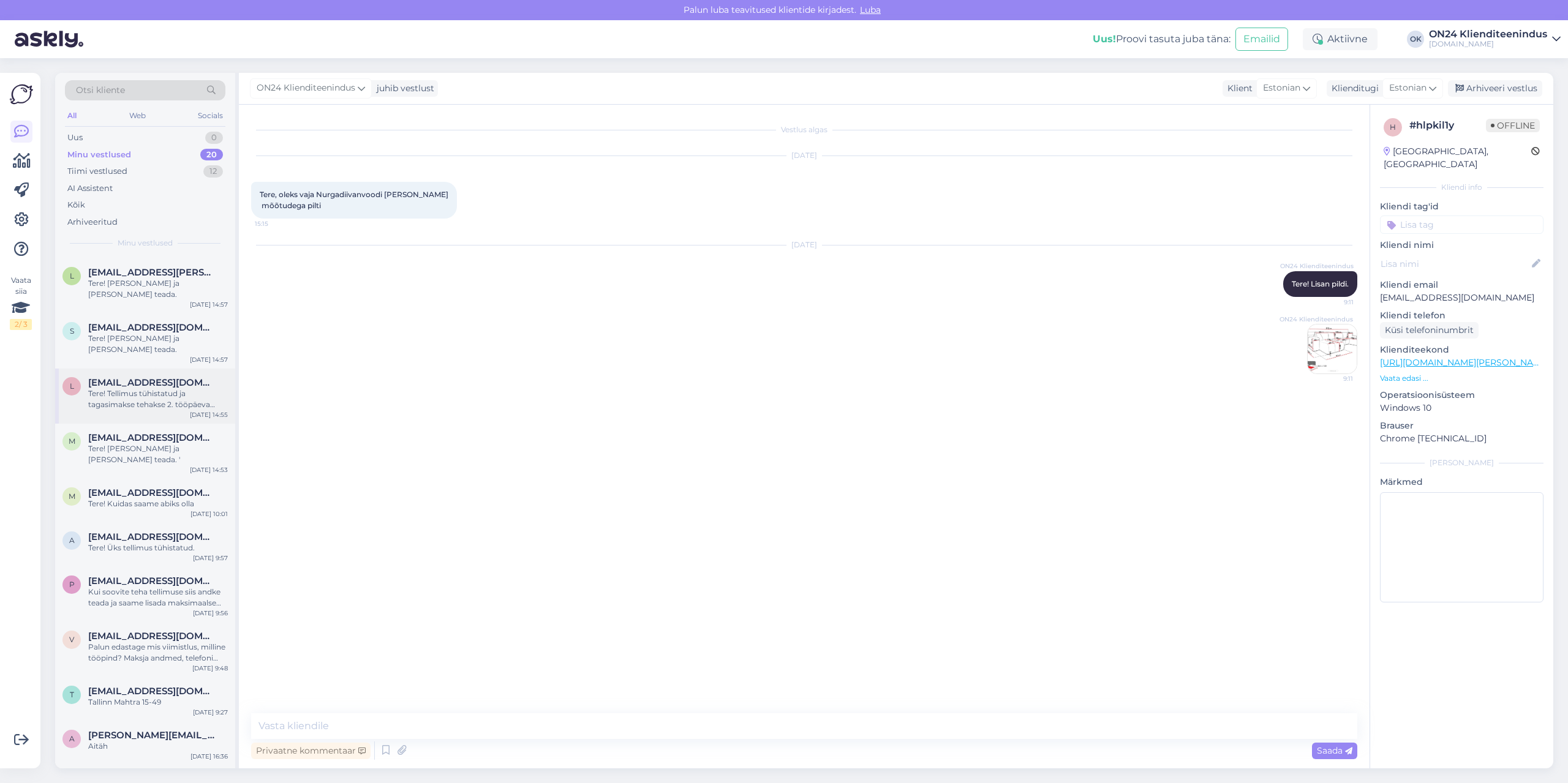
scroll to position [458, 0]
